Goal: Information Seeking & Learning: Learn about a topic

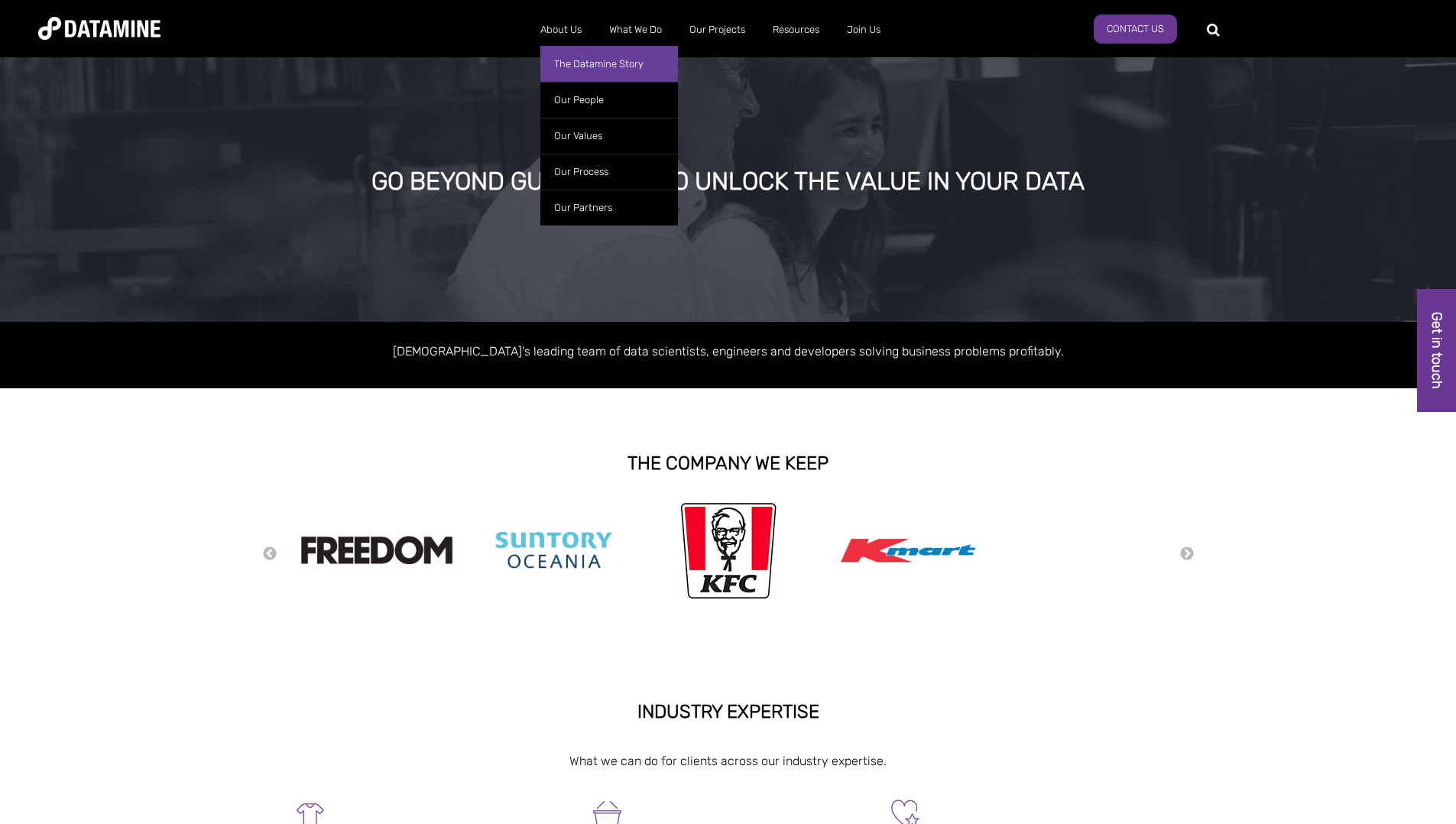
click at [601, 66] on link "The Datamine Story" at bounding box center [609, 63] width 138 height 36
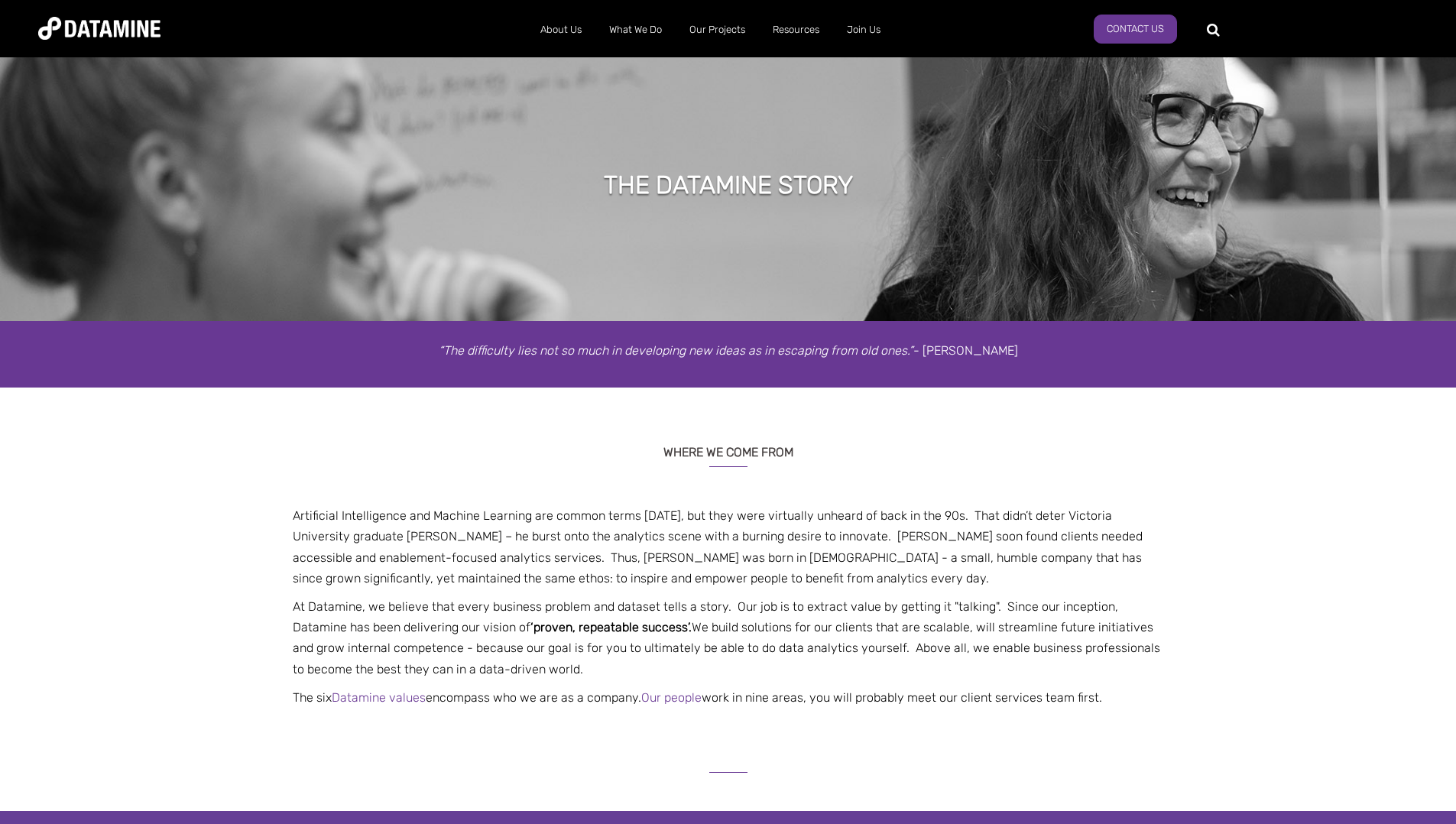
click at [791, 382] on div "“The difficulty lies not so much in developing new ideas as in escaping from ol…" at bounding box center [728, 354] width 1456 height 67
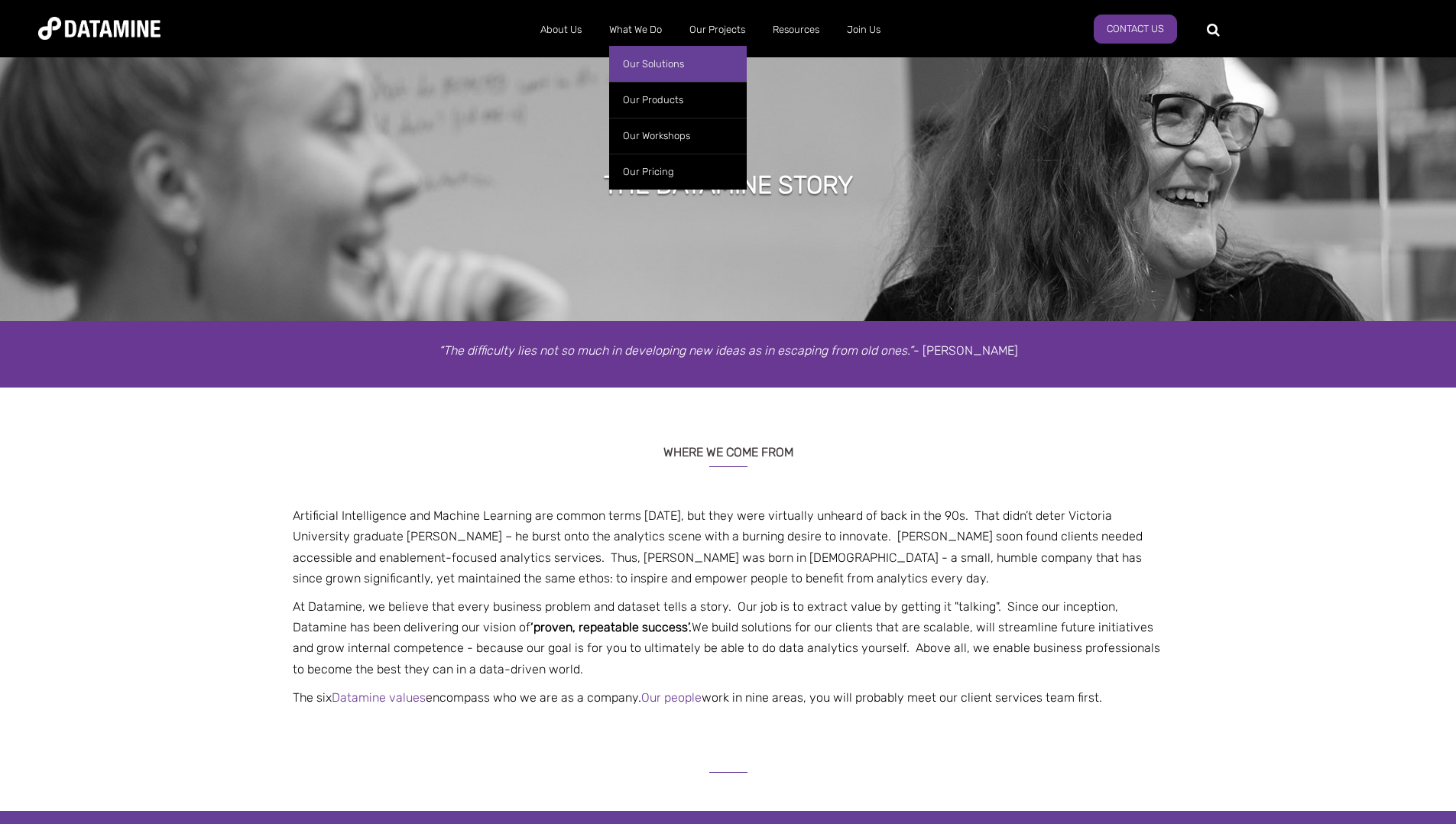
click at [645, 61] on link "Our Solutions" at bounding box center [677, 63] width 138 height 36
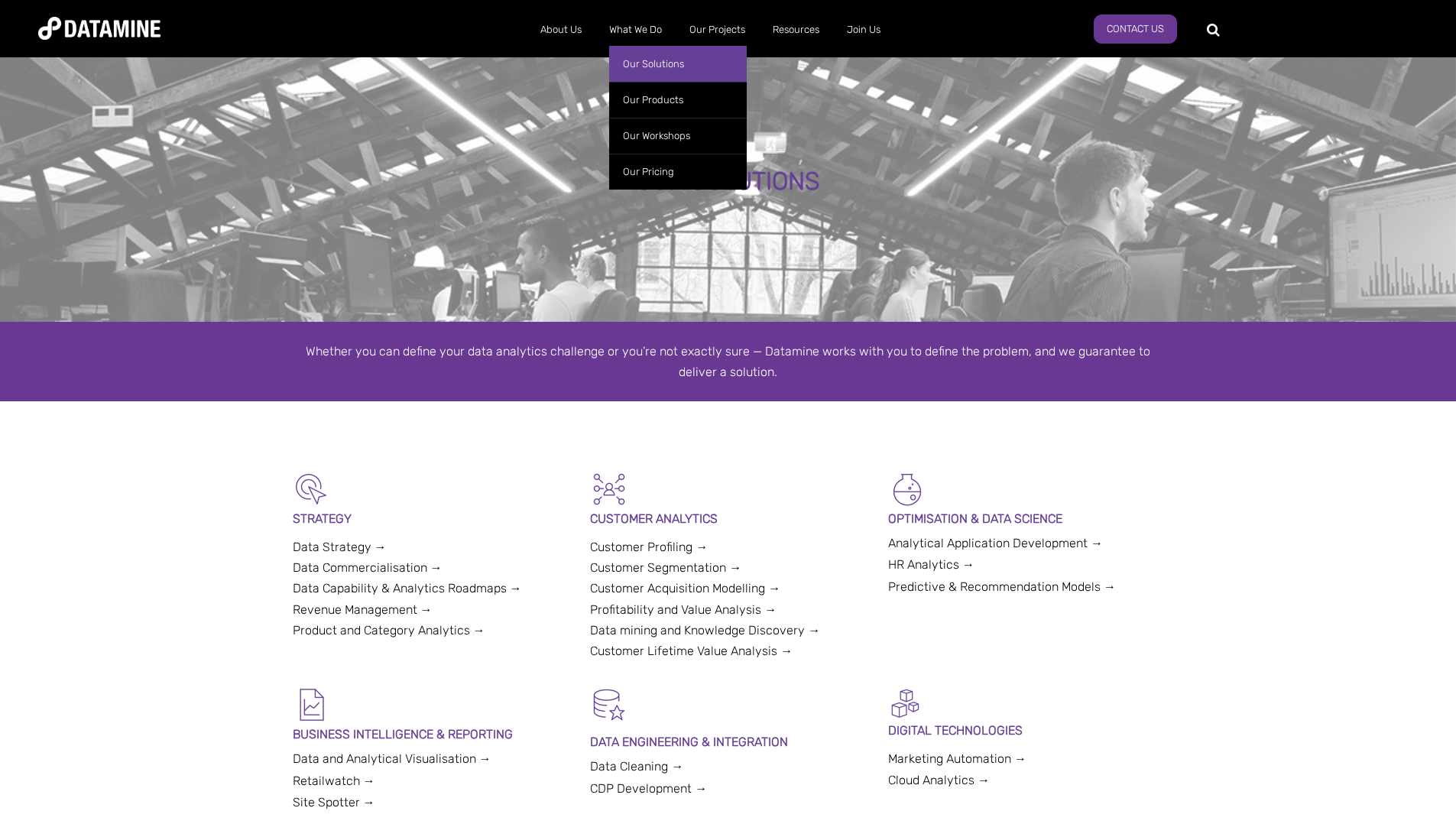
click at [650, 59] on link "Our Solutions" at bounding box center [677, 63] width 138 height 36
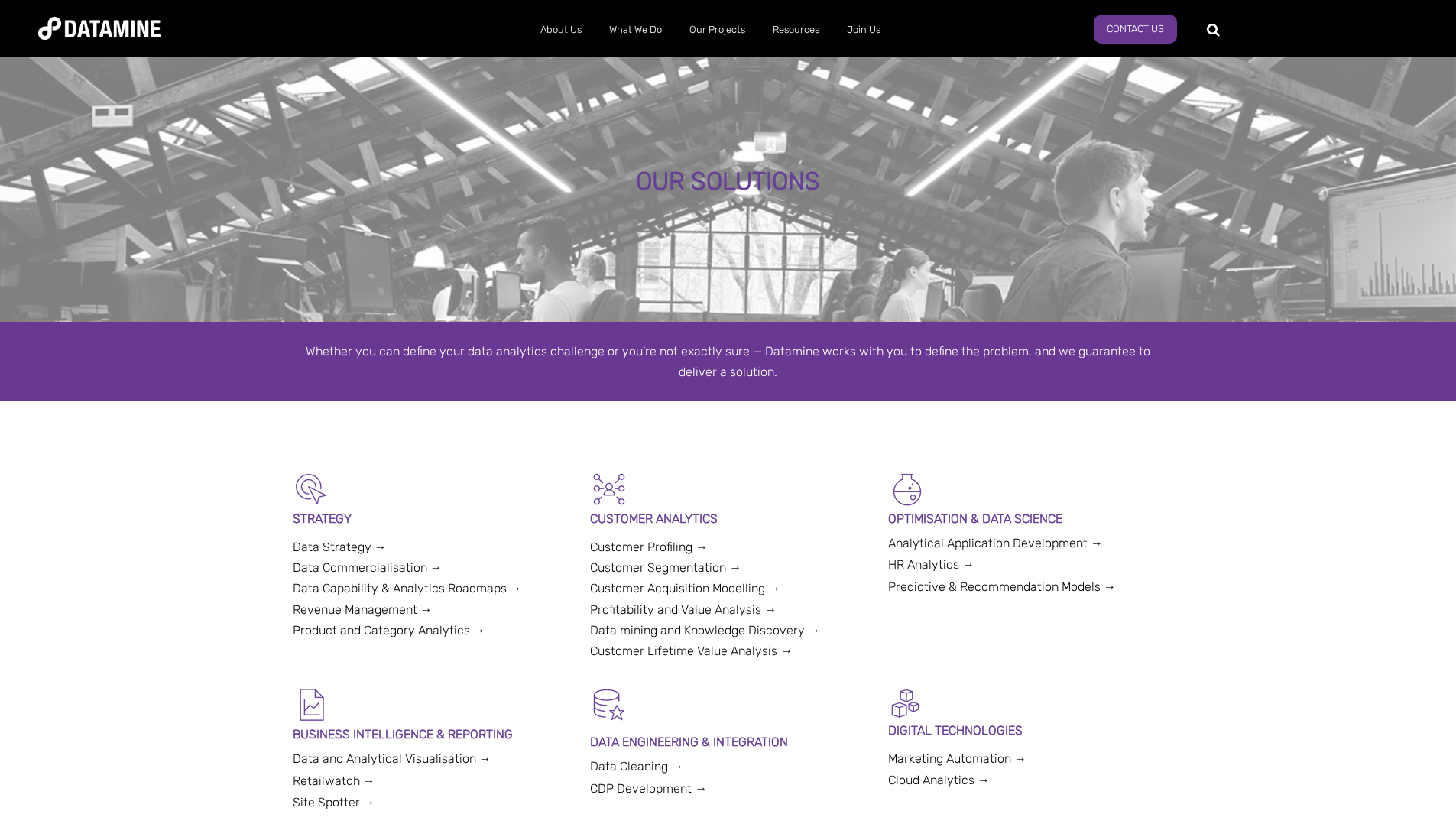
click at [115, 36] on img at bounding box center [100, 27] width 122 height 23
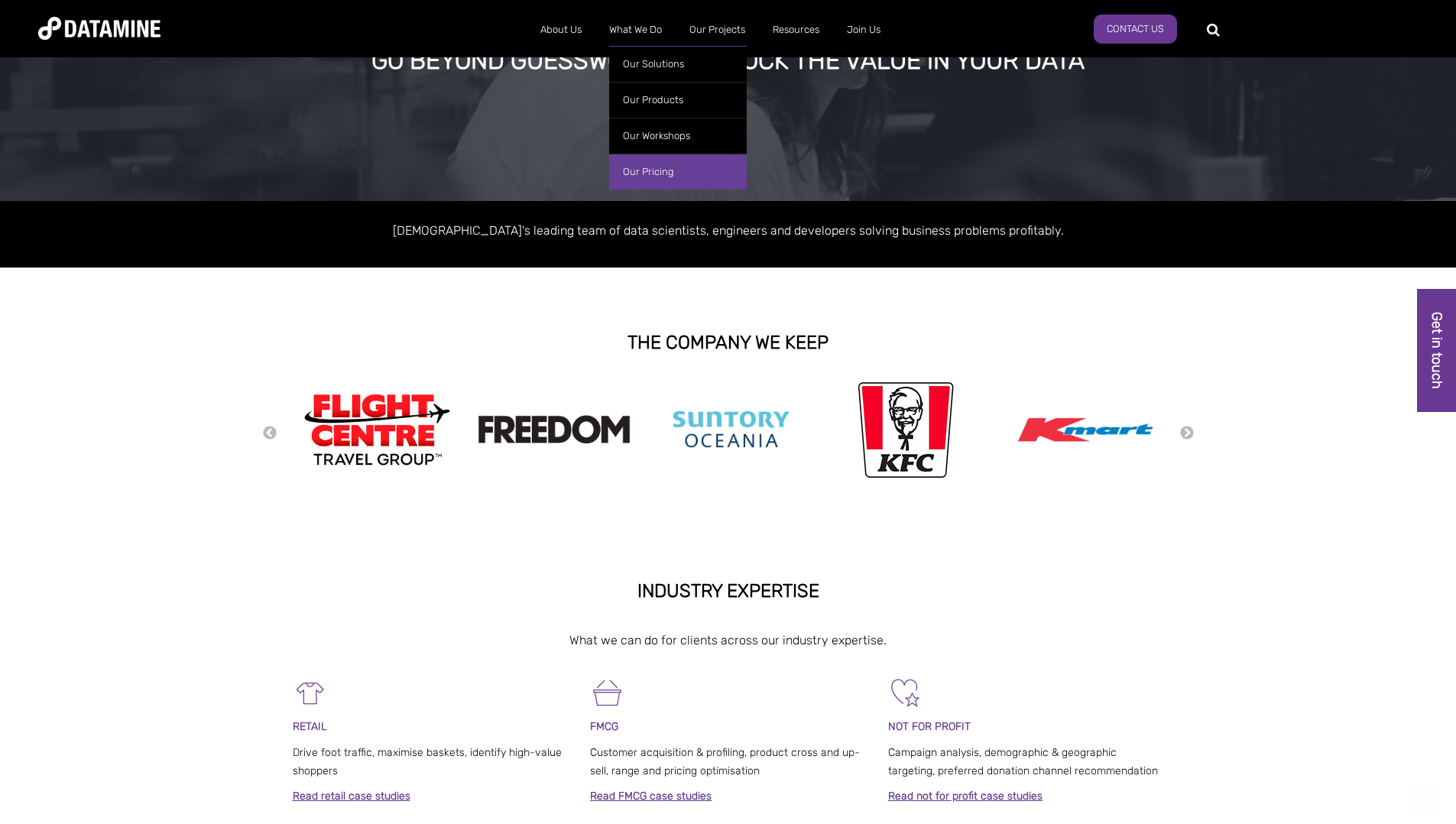
scroll to position [184, 0]
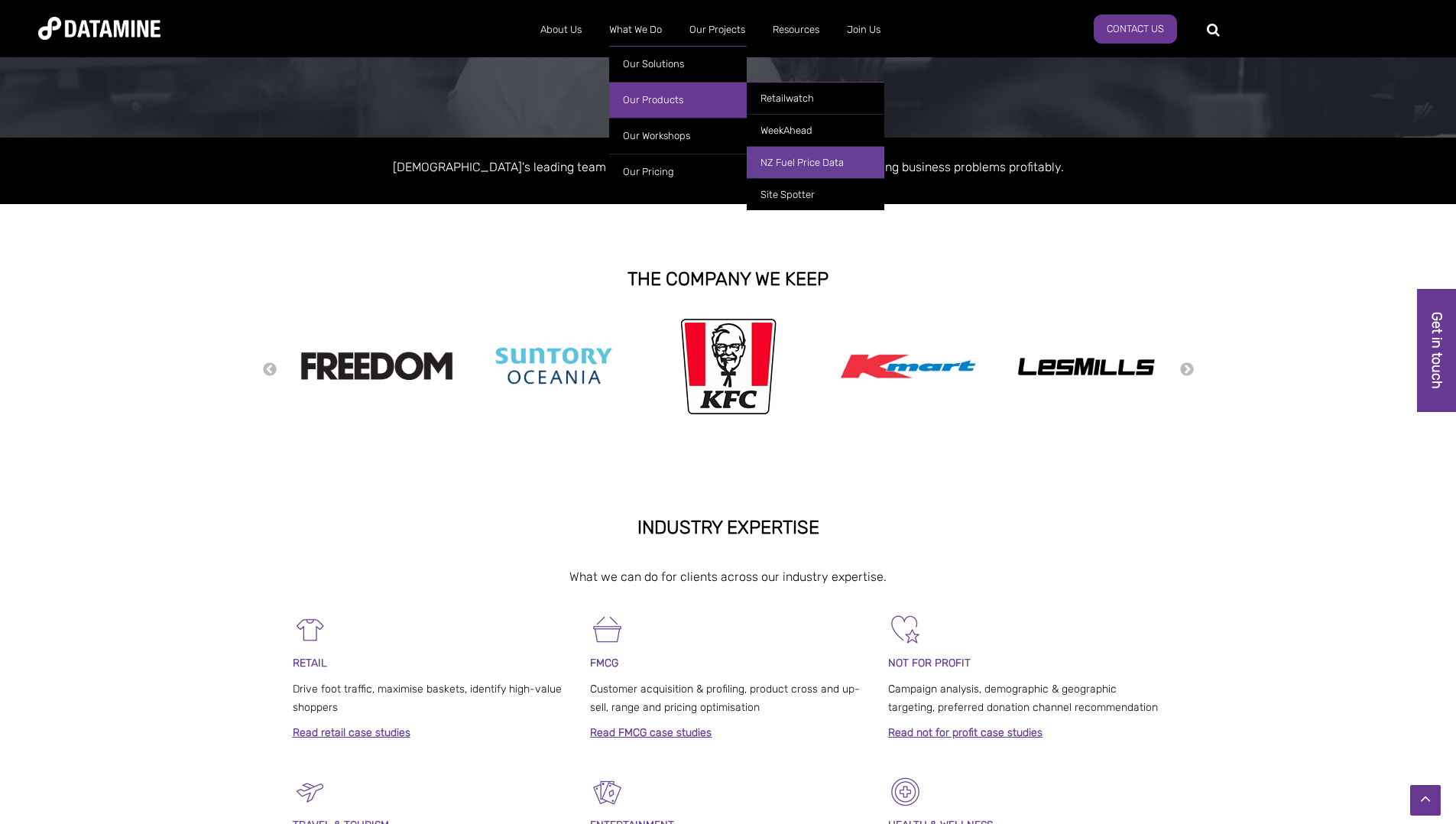
click at [812, 157] on link "NZ Fuel Price Data" at bounding box center [815, 162] width 138 height 32
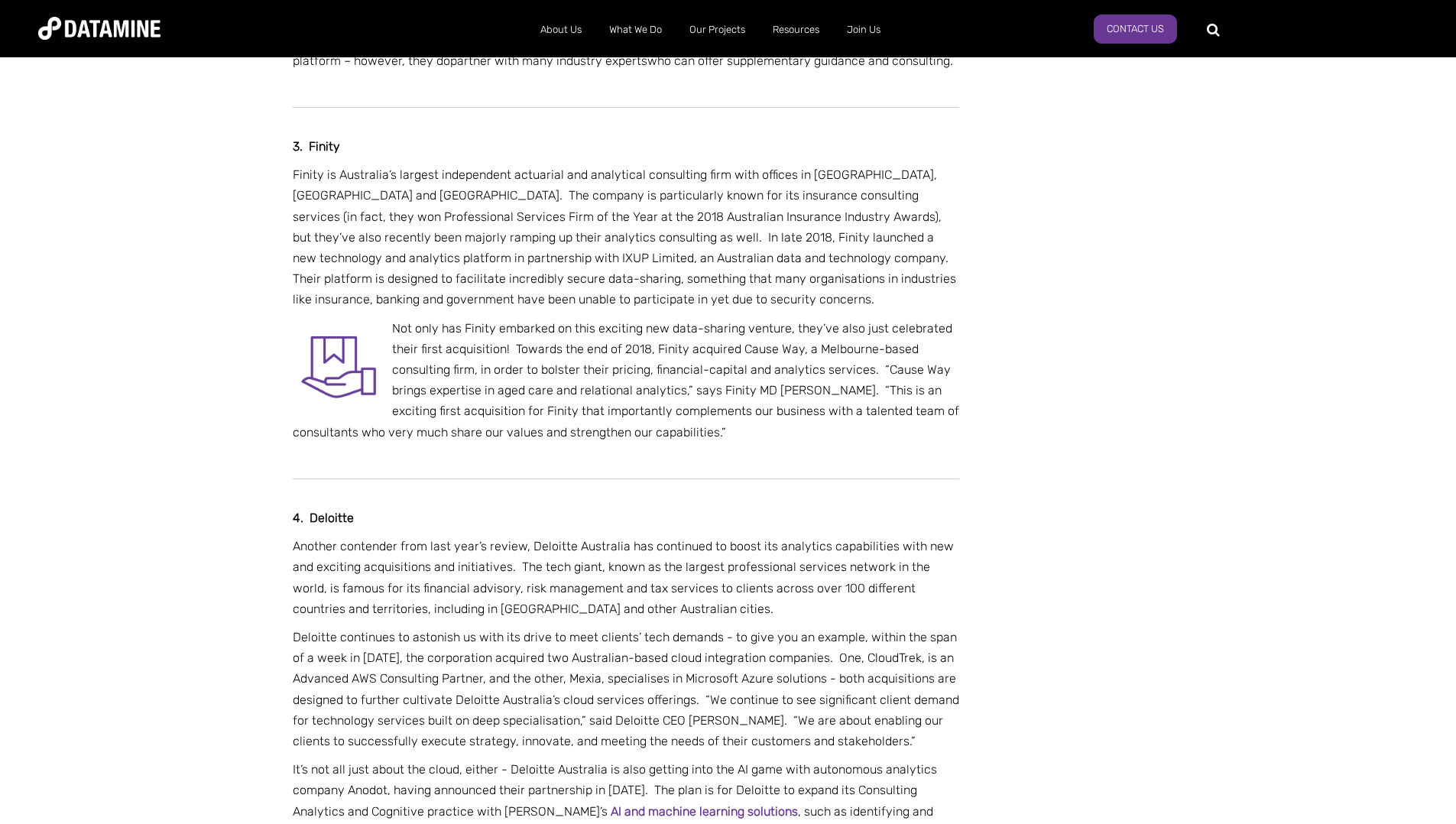
scroll to position [1579, 0]
